Goal: Task Accomplishment & Management: Manage account settings

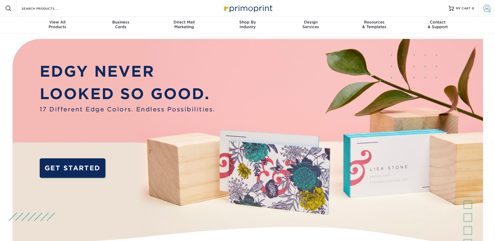
click at [484, 9] on span at bounding box center [486, 8] width 7 height 7
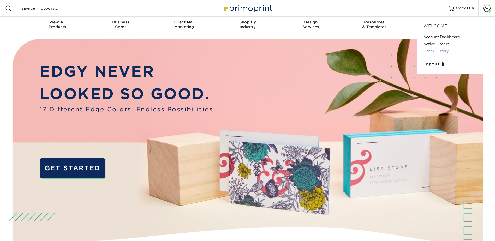
click at [433, 52] on link "Order History" at bounding box center [455, 50] width 65 height 7
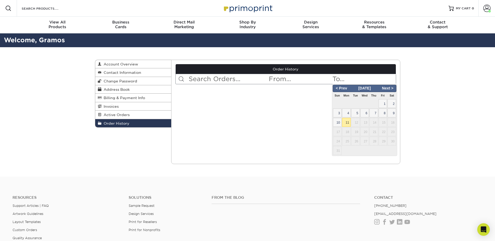
click at [357, 83] on input "text" at bounding box center [364, 79] width 64 height 10
click at [288, 77] on input "text" at bounding box center [300, 79] width 64 height 10
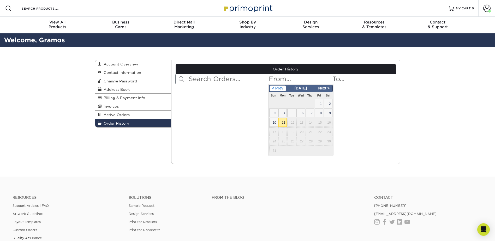
click at [271, 88] on span "< Prev" at bounding box center [278, 89] width 16 height 6
click at [272, 88] on span "< Prev" at bounding box center [278, 89] width 16 height 6
click at [277, 103] on span "1" at bounding box center [273, 103] width 9 height 9
type input "[DATE]"
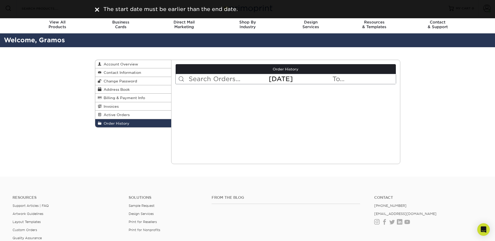
click at [337, 79] on input "text" at bounding box center [364, 79] width 64 height 10
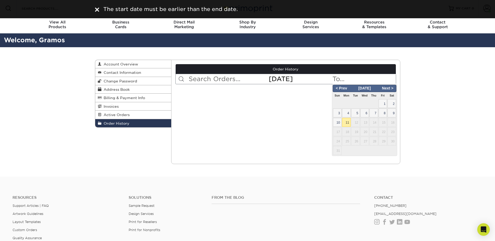
click at [344, 123] on span "11" at bounding box center [346, 122] width 9 height 9
type input "[DATE]"
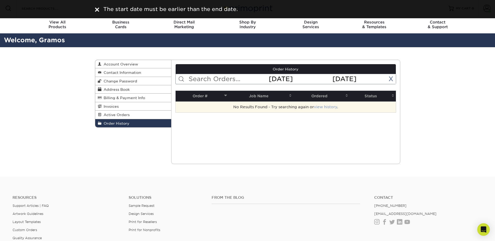
click at [325, 108] on link "view history" at bounding box center [325, 107] width 23 height 4
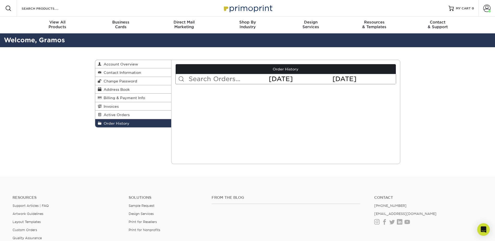
click at [206, 137] on div "Current Orders 0 Active 0 Missing Files" at bounding box center [285, 112] width 229 height 104
drag, startPoint x: 115, startPoint y: 114, endPoint x: 115, endPoint y: 108, distance: 5.7
click at [115, 114] on span "Active Orders" at bounding box center [115, 115] width 28 height 4
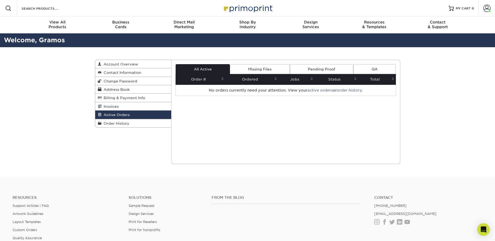
click at [111, 106] on span "Invoices" at bounding box center [109, 106] width 17 height 4
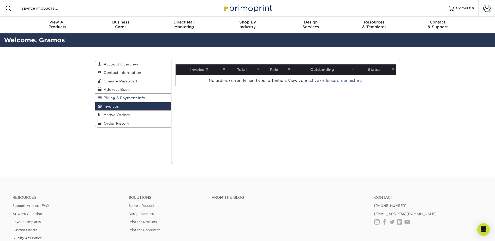
click at [122, 98] on span "Billing & Payment Info" at bounding box center [123, 98] width 44 height 4
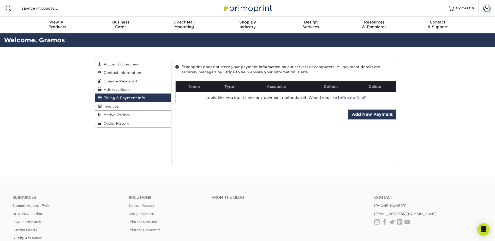
click at [250, 114] on div "Current Orders 0 Active 0 Missing Files" at bounding box center [285, 112] width 229 height 104
click at [113, 89] on span "Address Book" at bounding box center [115, 89] width 28 height 4
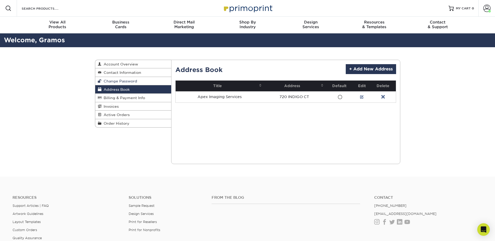
click at [120, 81] on span "Change Password" at bounding box center [119, 81] width 36 height 4
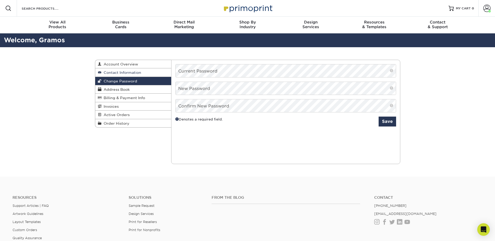
click at [121, 71] on span "Contact Information" at bounding box center [121, 72] width 40 height 4
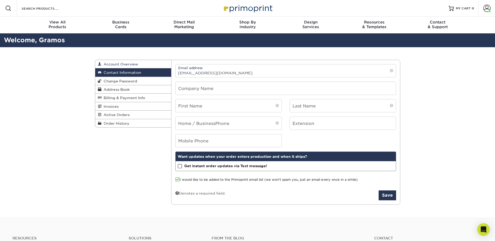
click at [122, 65] on span "Account Overview" at bounding box center [119, 64] width 37 height 4
